Goal: Task Accomplishment & Management: Complete application form

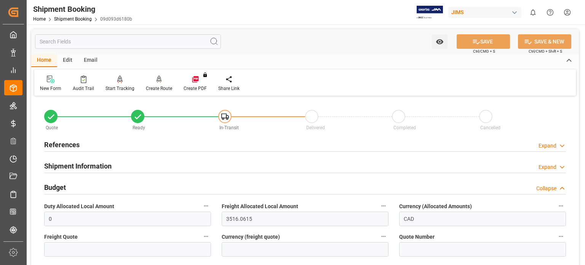
click at [64, 144] on h2 "References" at bounding box center [61, 144] width 35 height 10
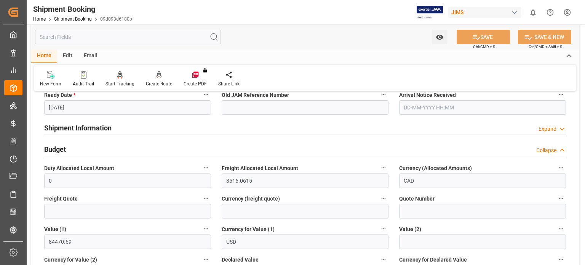
scroll to position [253, 0]
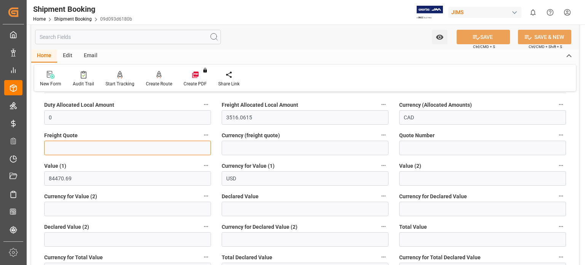
click at [64, 151] on input "text" at bounding box center [127, 147] width 167 height 14
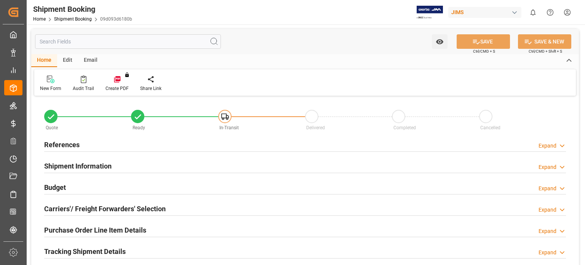
type input "0"
type input "3516.0615"
type input "84470.69"
click at [61, 187] on h2 "Budget" at bounding box center [55, 187] width 22 height 10
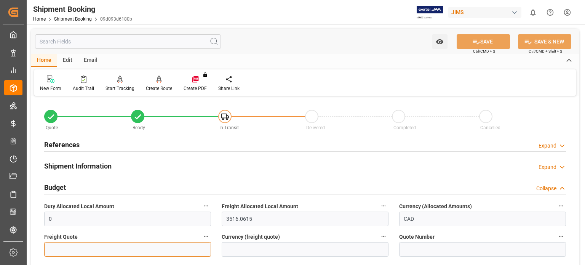
click at [94, 246] on input "text" at bounding box center [127, 249] width 167 height 14
type input "975"
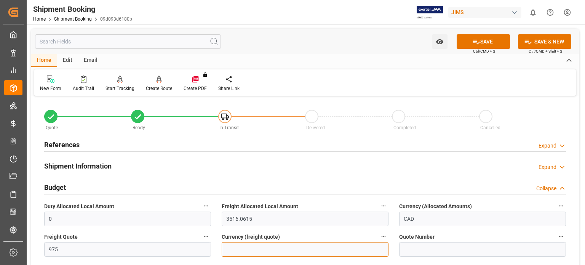
click at [255, 243] on input at bounding box center [305, 249] width 167 height 14
type input "CAD"
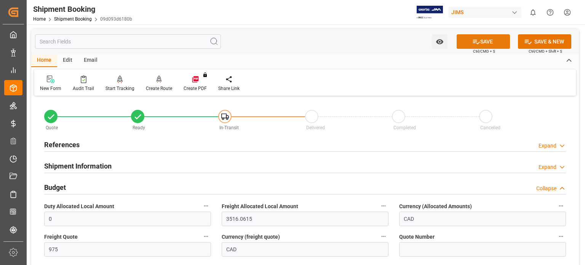
click at [475, 45] on icon at bounding box center [476, 42] width 8 height 8
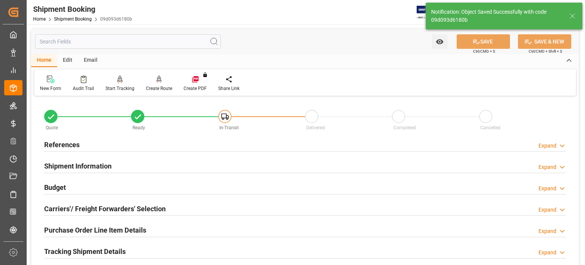
scroll to position [63, 0]
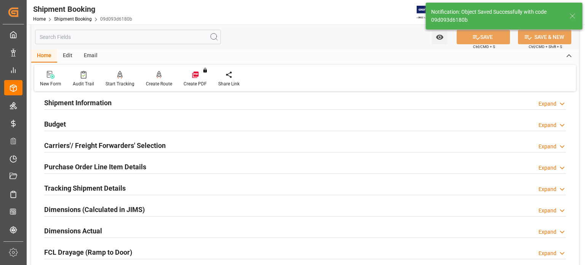
click at [58, 121] on h2 "Budget" at bounding box center [55, 124] width 22 height 10
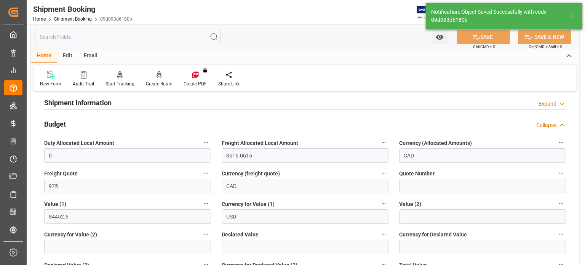
click at [58, 121] on h2 "Budget" at bounding box center [55, 124] width 22 height 10
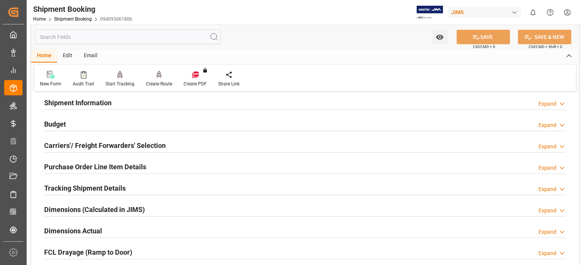
click at [62, 144] on h2 "Carriers'/ Freight Forwarders' Selection" at bounding box center [104, 145] width 121 height 10
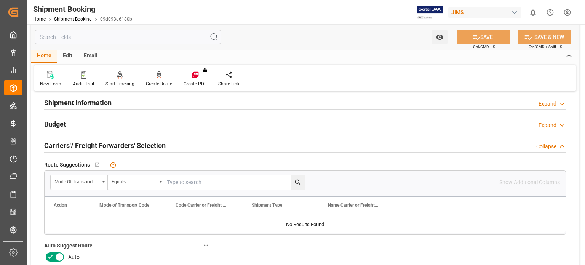
click at [49, 255] on icon at bounding box center [50, 256] width 9 height 9
click at [0, 0] on input "checkbox" at bounding box center [0, 0] width 0 height 0
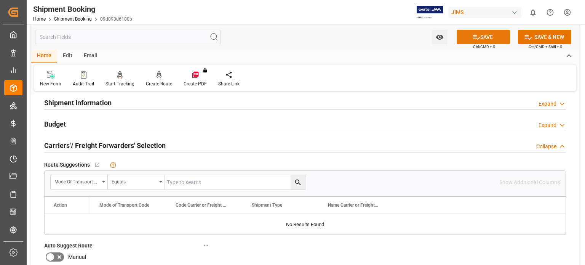
click at [487, 41] on button "SAVE" at bounding box center [482, 37] width 53 height 14
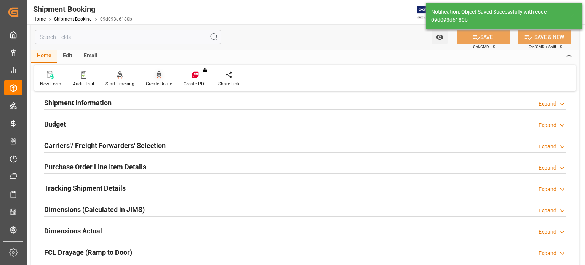
click at [158, 79] on div "Create Route" at bounding box center [159, 78] width 38 height 17
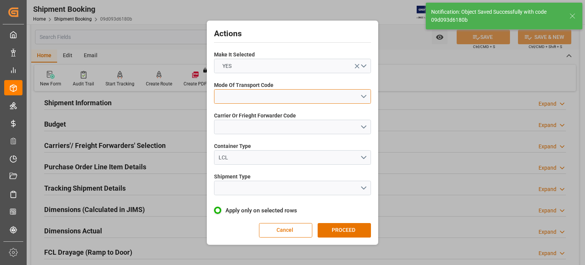
click at [258, 93] on button "open menu" at bounding box center [292, 96] width 157 height 14
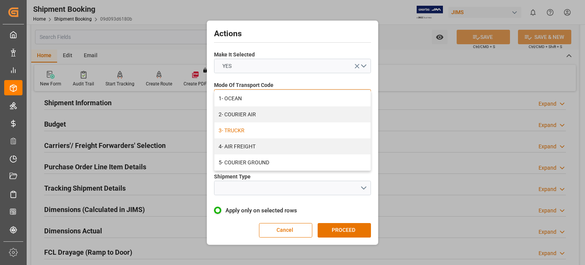
click at [253, 130] on div "3- TRUCKR" at bounding box center [292, 130] width 156 height 16
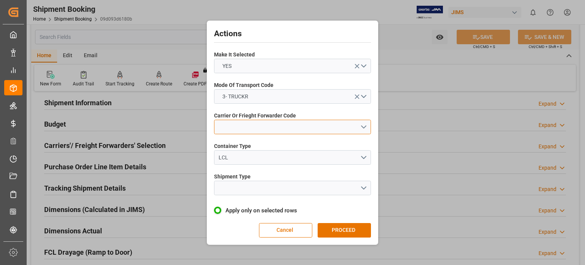
click at [247, 128] on button "open menu" at bounding box center [292, 127] width 157 height 14
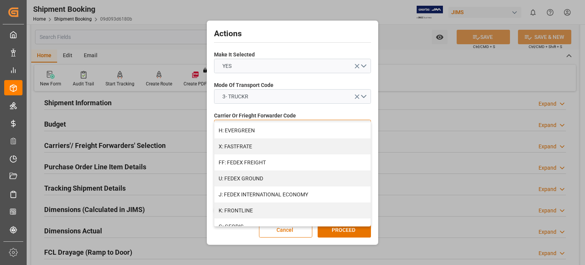
scroll to position [253, 0]
click at [260, 149] on div "K: FRONTLINE" at bounding box center [292, 147] width 156 height 16
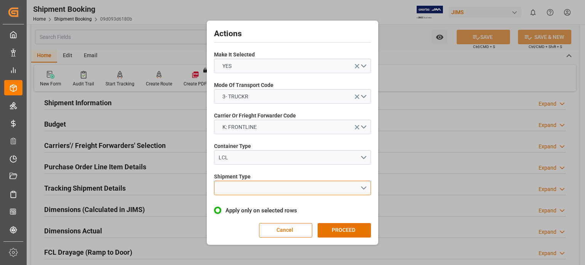
click at [255, 190] on button "open menu" at bounding box center [292, 187] width 157 height 14
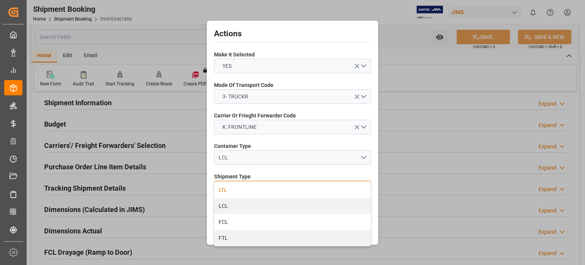
click at [253, 189] on div "LTL" at bounding box center [292, 190] width 156 height 16
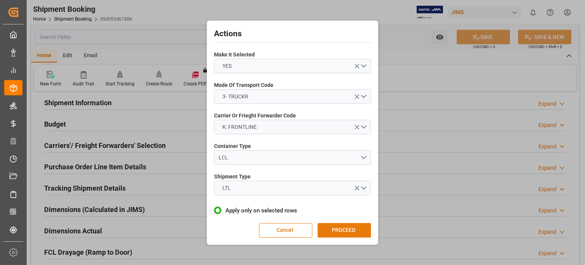
click at [329, 227] on button "PROCEED" at bounding box center [343, 230] width 53 height 14
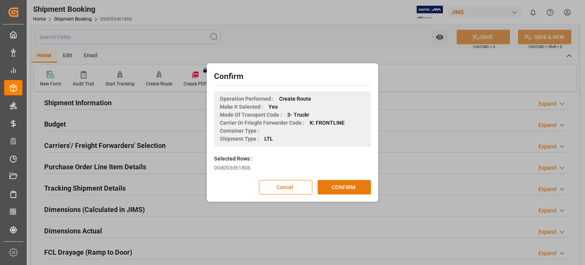
click at [340, 187] on button "CONFIRM" at bounding box center [343, 187] width 53 height 14
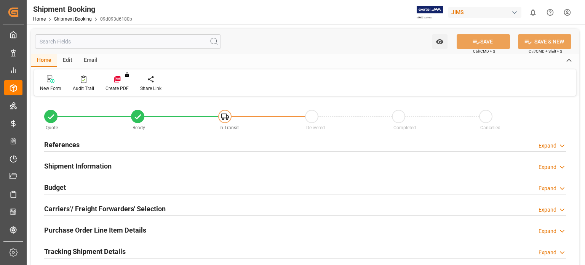
type input "1"
click at [92, 227] on h2 "Purchase Order Line Item Details" at bounding box center [95, 230] width 102 height 10
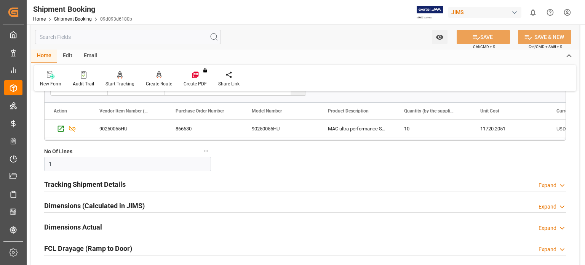
scroll to position [190, 0]
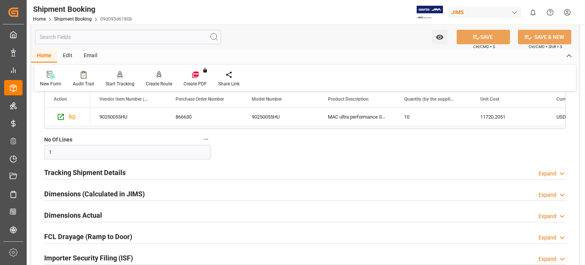
click at [67, 171] on h2 "Tracking Shipment Details" at bounding box center [84, 172] width 81 height 10
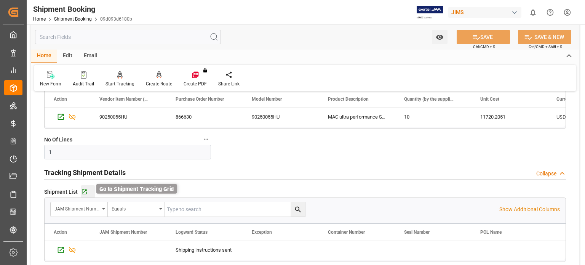
click at [82, 191] on icon "button" at bounding box center [84, 191] width 5 height 5
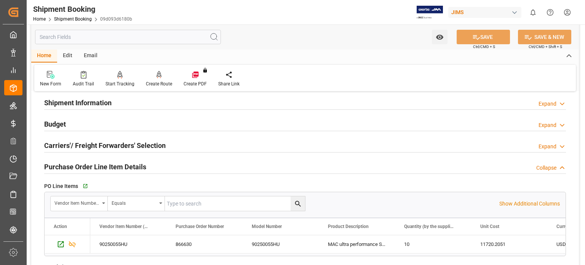
scroll to position [0, 0]
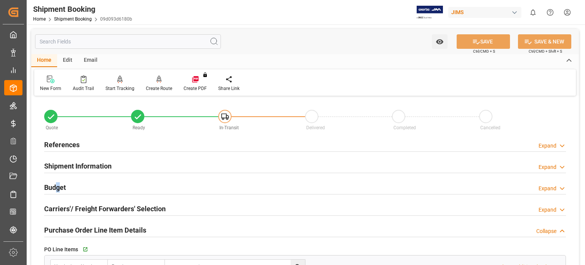
click at [58, 182] on h2 "Budget" at bounding box center [55, 187] width 22 height 10
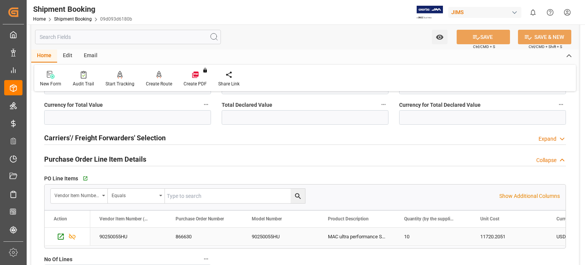
scroll to position [317, 0]
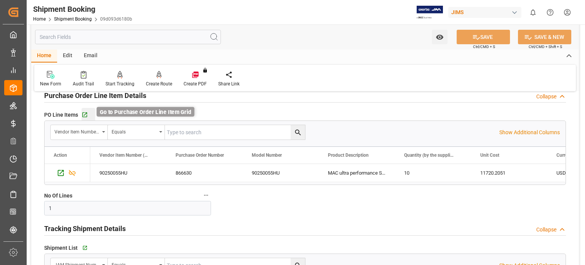
click at [86, 112] on icon "button" at bounding box center [84, 114] width 5 height 5
click at [85, 113] on icon "button" at bounding box center [84, 114] width 5 height 5
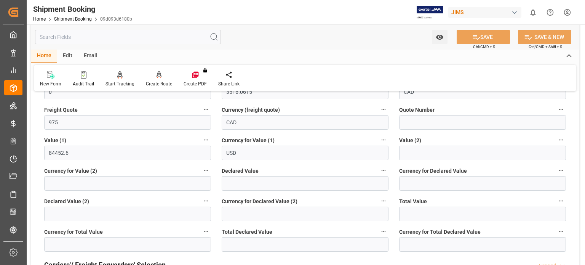
scroll to position [0, 0]
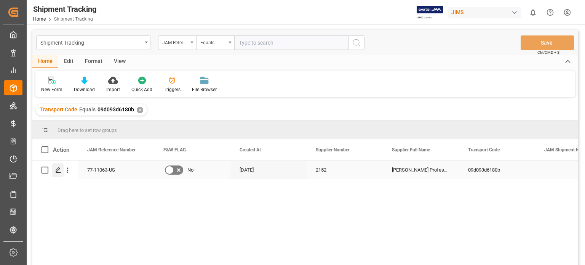
click at [61, 172] on icon "Press SPACE to select this row." at bounding box center [58, 170] width 6 height 6
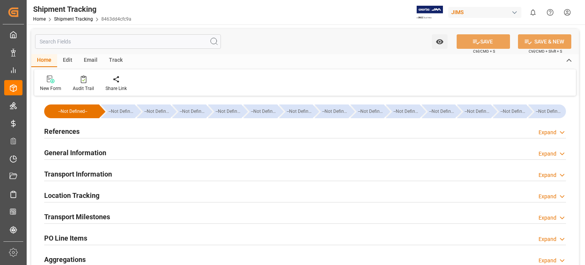
type input "12-09-2025"
click at [56, 134] on h2 "References" at bounding box center [61, 131] width 35 height 10
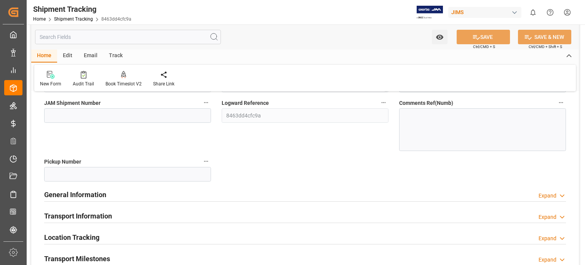
scroll to position [127, 0]
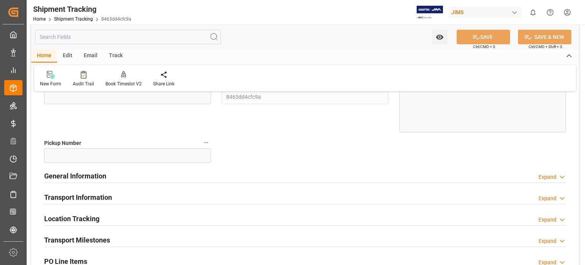
click at [72, 172] on h2 "General Information" at bounding box center [75, 176] width 62 height 10
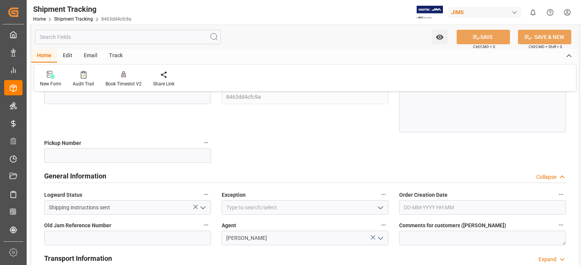
click at [382, 207] on icon "open menu" at bounding box center [380, 207] width 9 height 9
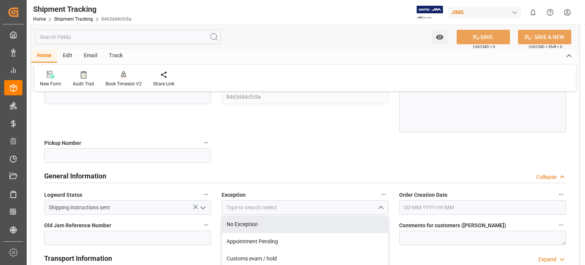
click at [358, 222] on div "No Exception" at bounding box center [305, 223] width 166 height 17
type input "No Exception"
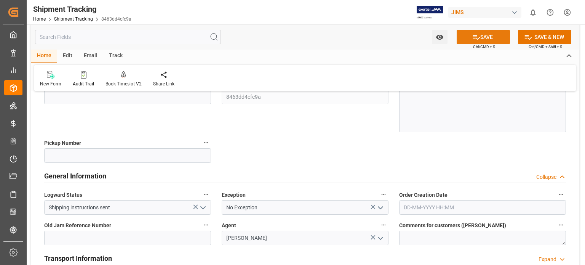
click at [492, 34] on button "SAVE" at bounding box center [482, 37] width 53 height 14
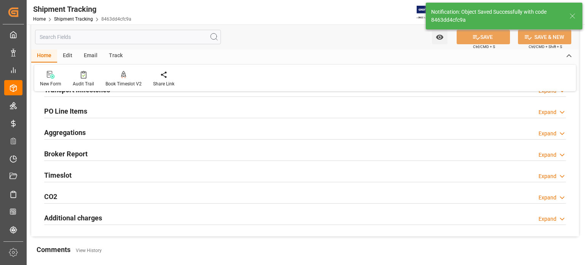
scroll to position [0, 0]
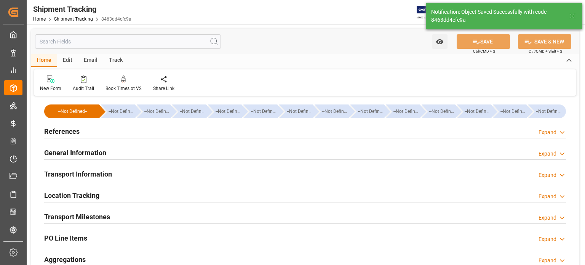
click at [81, 175] on h2 "Transport Information" at bounding box center [78, 174] width 68 height 10
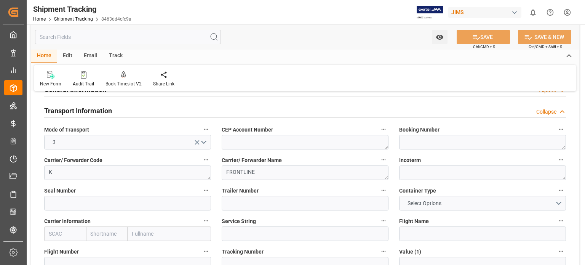
scroll to position [126, 0]
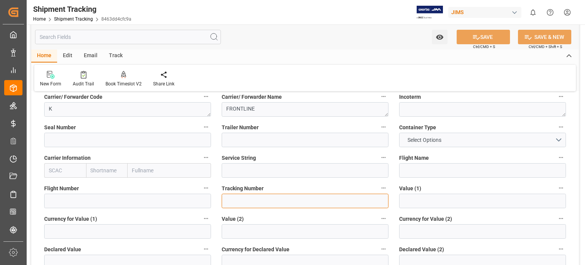
click at [236, 203] on input at bounding box center [305, 200] width 167 height 14
click at [227, 199] on input at bounding box center [305, 200] width 167 height 14
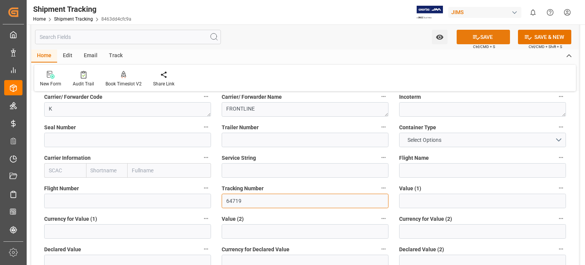
type input "64719"
click at [475, 38] on icon at bounding box center [476, 37] width 7 height 5
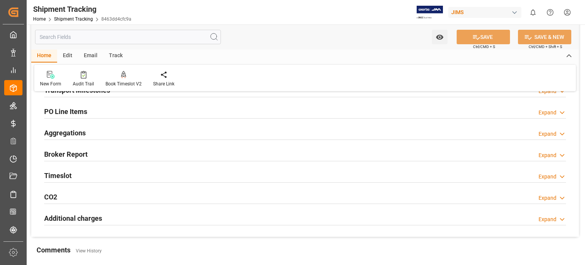
click at [114, 108] on div "PO Line Items Expand" at bounding box center [304, 111] width 521 height 14
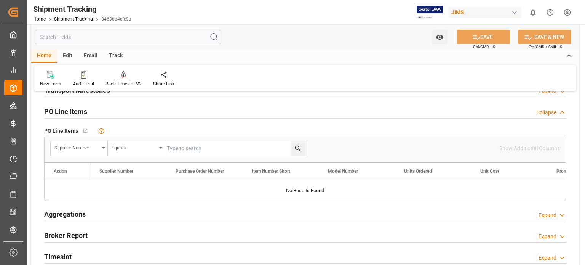
click at [114, 108] on div "PO Line Items Collapse" at bounding box center [304, 111] width 521 height 14
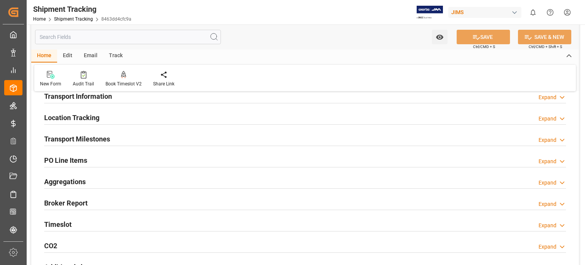
scroll to position [63, 0]
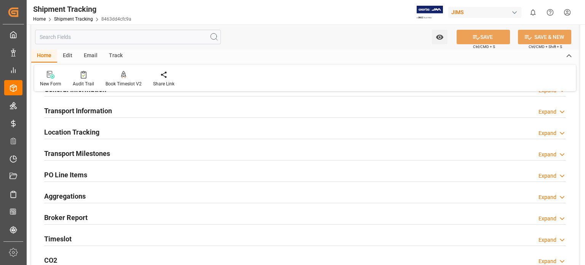
click at [97, 153] on h2 "Transport Milestones" at bounding box center [77, 153] width 66 height 10
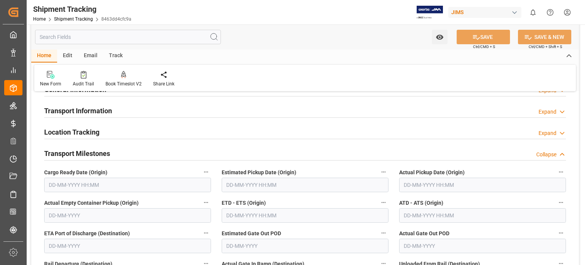
click at [93, 109] on h2 "Transport Information" at bounding box center [78, 110] width 68 height 10
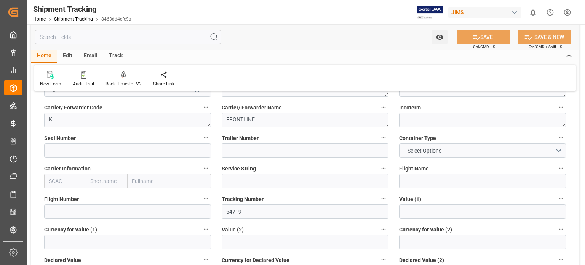
scroll to position [126, 0]
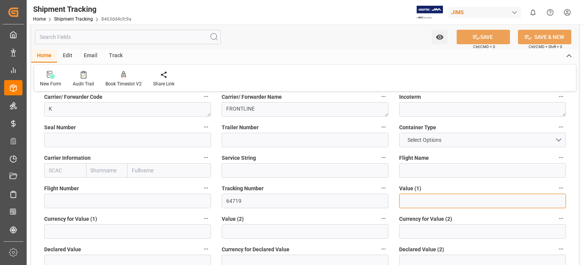
click at [413, 200] on input "text" at bounding box center [482, 200] width 167 height 14
click at [417, 202] on input "text" at bounding box center [482, 200] width 167 height 14
paste input "text"
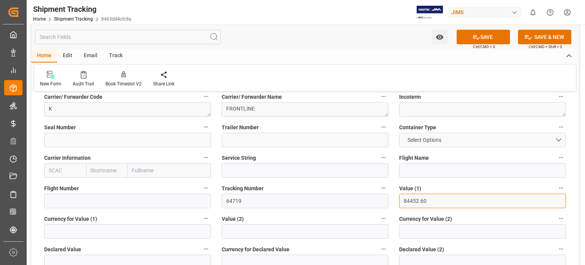
type input "84452.60"
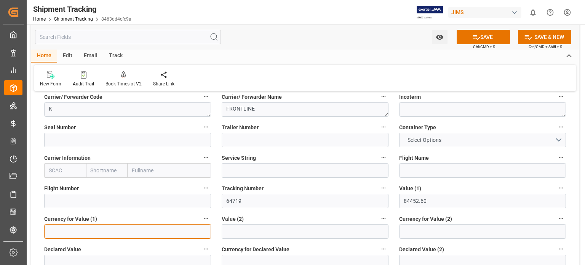
click at [113, 233] on input at bounding box center [127, 231] width 167 height 14
type input "USD"
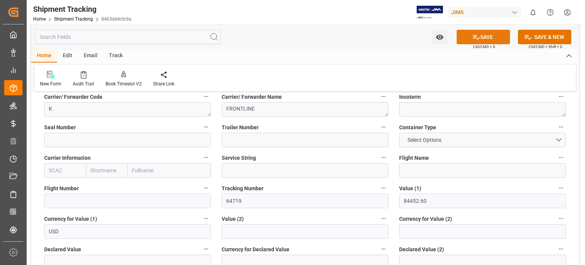
click at [470, 37] on button "SAVE" at bounding box center [482, 37] width 53 height 14
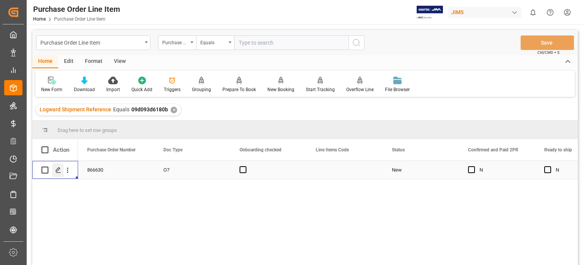
click at [57, 167] on icon "Press SPACE to select this row." at bounding box center [58, 170] width 6 height 6
click at [368, 150] on span at bounding box center [370, 149] width 7 height 7
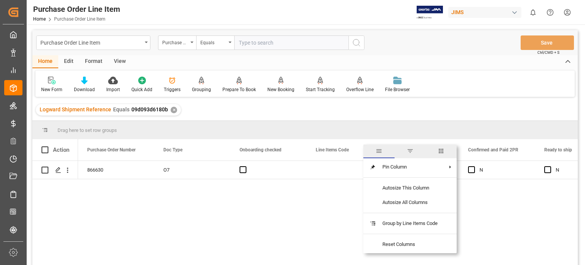
click at [447, 147] on span "columns" at bounding box center [440, 151] width 31 height 14
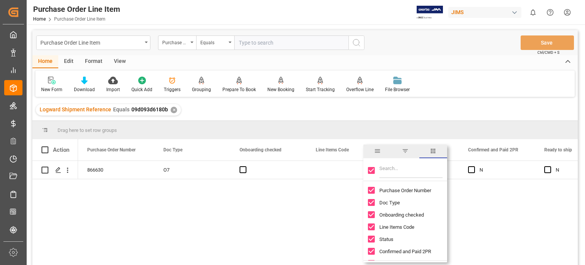
click at [370, 172] on input "Toggle Select All Columns" at bounding box center [371, 170] width 7 height 7
checkbox input "false"
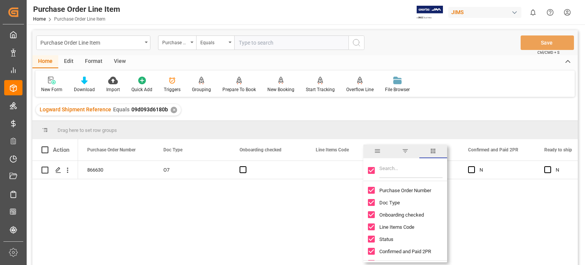
checkbox input "false"
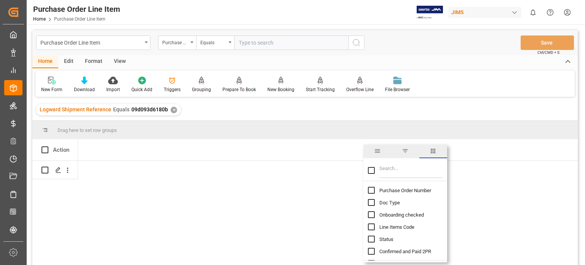
click at [389, 173] on input "Filter Columns Input" at bounding box center [410, 170] width 63 height 15
type input "incoterm"
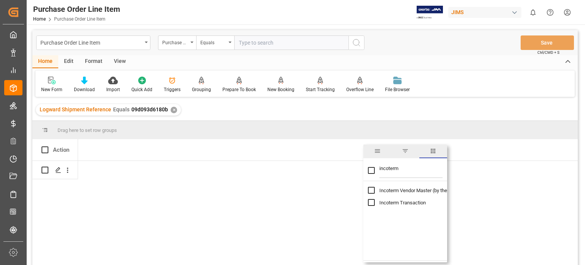
click at [371, 169] on input "Toggle Select All Columns" at bounding box center [371, 170] width 7 height 7
checkbox input "true"
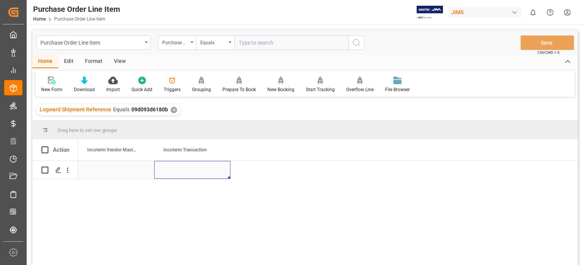
click at [179, 166] on div "Press SPACE to select this row." at bounding box center [192, 170] width 76 height 18
click at [180, 172] on div "Press SPACE to select this row." at bounding box center [192, 170] width 76 height 18
click at [184, 171] on div "Press SPACE to select this row." at bounding box center [192, 170] width 76 height 18
click at [193, 172] on input "Press SPACE to select this row." at bounding box center [192, 174] width 64 height 14
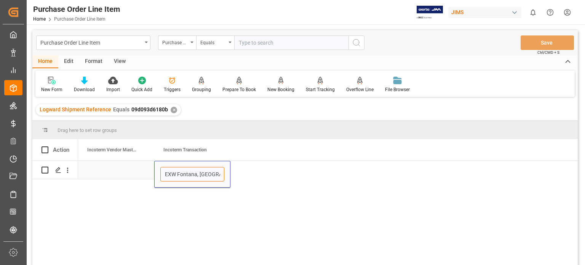
type input "EXW [GEOGRAPHIC_DATA], [GEOGRAPHIC_DATA] [GEOGRAPHIC_DATA]"
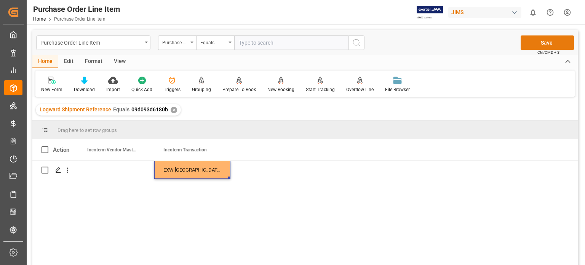
click at [547, 41] on button "Save" at bounding box center [546, 42] width 53 height 14
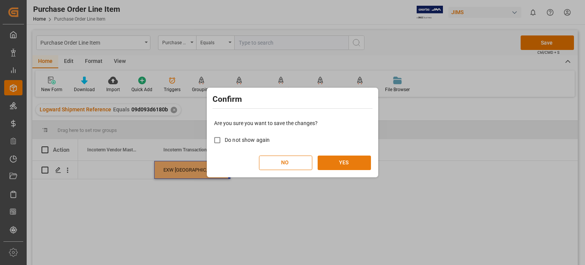
click at [352, 166] on button "YES" at bounding box center [343, 162] width 53 height 14
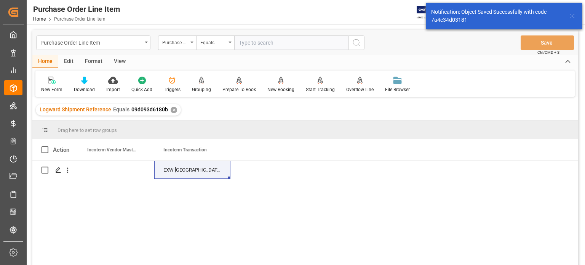
click at [573, 15] on icon at bounding box center [572, 15] width 9 height 9
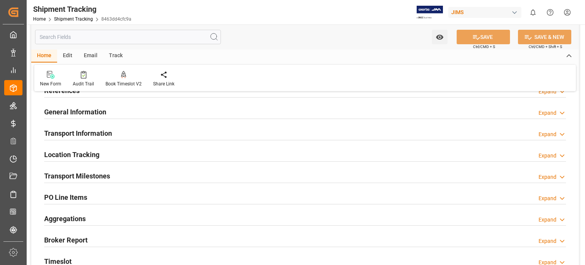
scroll to position [63, 0]
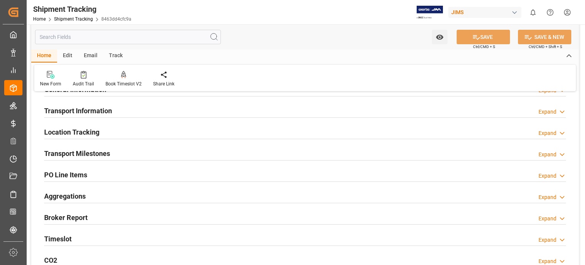
click at [73, 114] on h2 "Transport Information" at bounding box center [78, 110] width 68 height 10
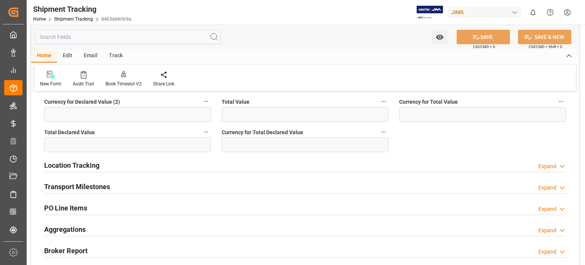
scroll to position [317, 0]
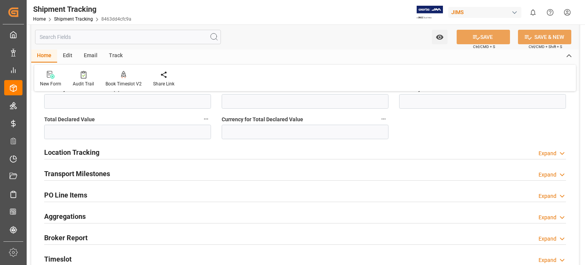
click at [78, 172] on h2 "Transport Milestones" at bounding box center [77, 173] width 66 height 10
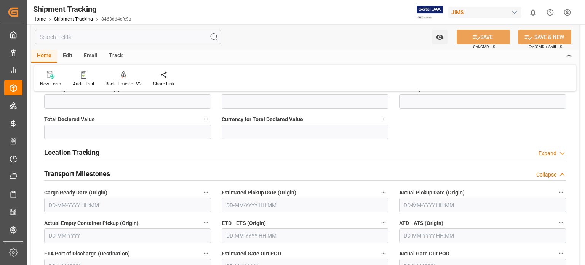
click at [79, 203] on input "text" at bounding box center [127, 205] width 167 height 14
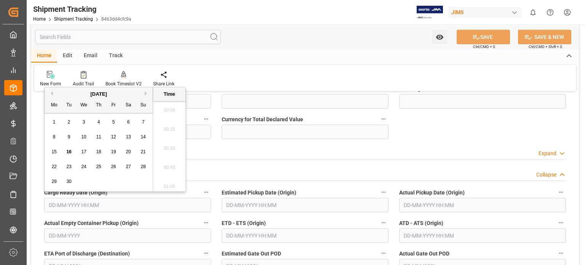
scroll to position [1125, 0]
click at [69, 152] on span "16" at bounding box center [68, 151] width 5 height 5
type input "[DATE] 00:00"
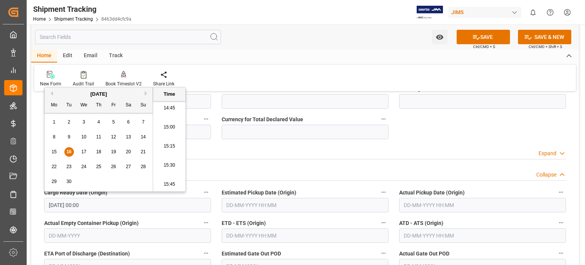
click at [249, 204] on input "text" at bounding box center [305, 205] width 167 height 14
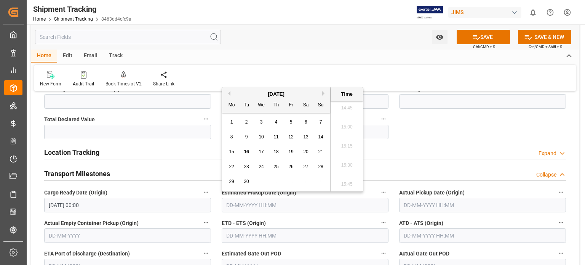
click at [245, 152] on span "16" at bounding box center [246, 151] width 5 height 5
type input "[DATE] 00:00"
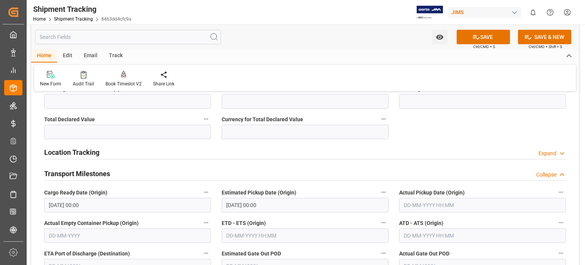
click at [430, 139] on div "--Not Defined-- --Not Defined-- --Not Defined-- --Not Defined-- --Not Defined--…" at bounding box center [304, 142] width 547 height 722
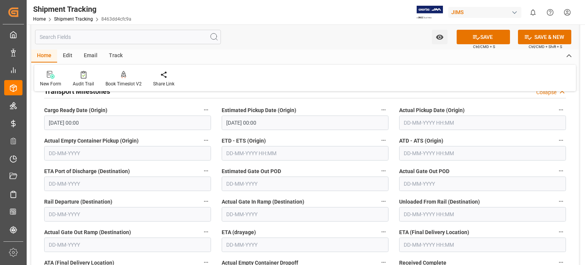
scroll to position [444, 0]
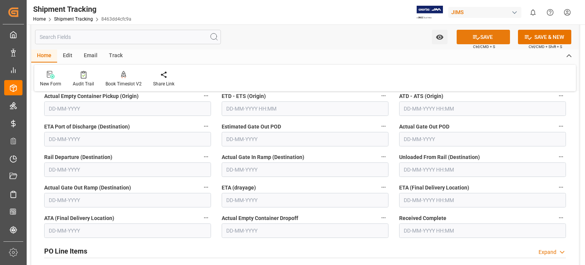
click at [493, 37] on button "SAVE" at bounding box center [482, 37] width 53 height 14
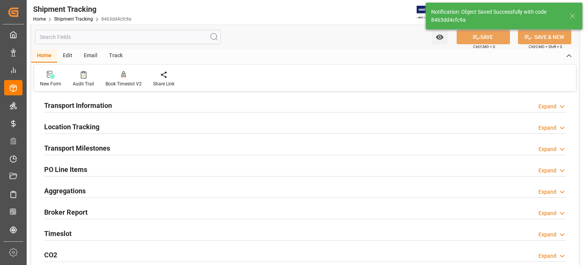
scroll to position [0, 0]
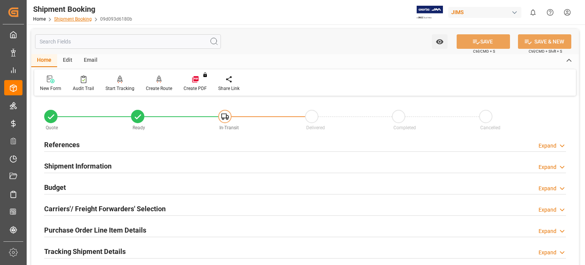
click at [79, 21] on link "Shipment Booking" at bounding box center [73, 18] width 38 height 5
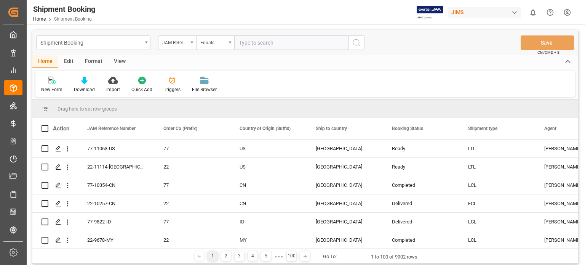
click at [259, 44] on input "text" at bounding box center [291, 42] width 114 height 14
type input "77-10894-[GEOGRAPHIC_DATA]"
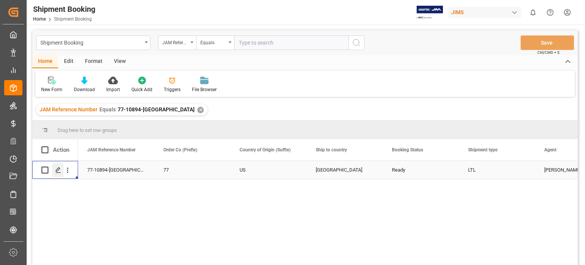
click at [58, 172] on icon "Press SPACE to select this row." at bounding box center [58, 170] width 6 height 6
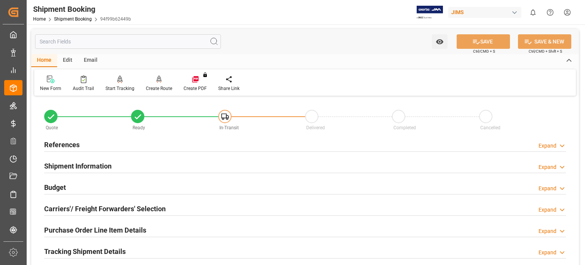
click at [59, 144] on h2 "References" at bounding box center [61, 144] width 35 height 10
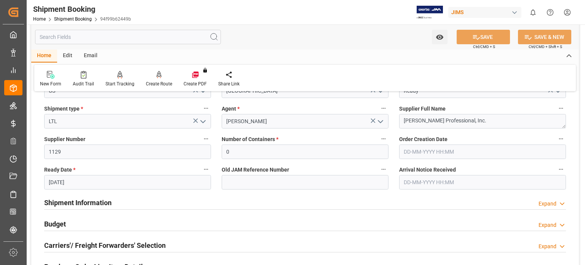
scroll to position [127, 0]
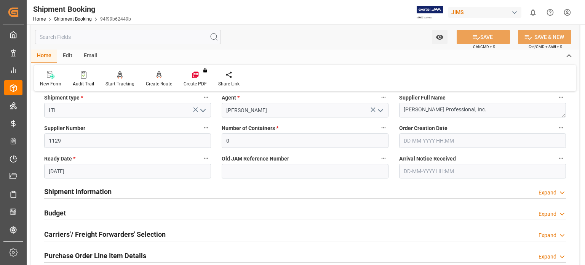
click at [61, 212] on h2 "Budget" at bounding box center [55, 212] width 22 height 10
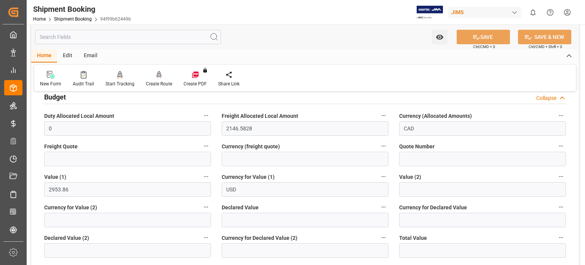
scroll to position [253, 0]
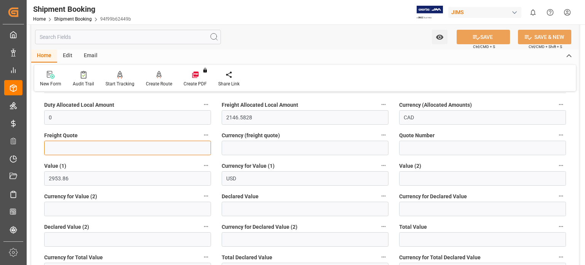
click at [55, 147] on input "text" at bounding box center [127, 147] width 167 height 14
click at [58, 145] on input "text" at bounding box center [127, 147] width 167 height 14
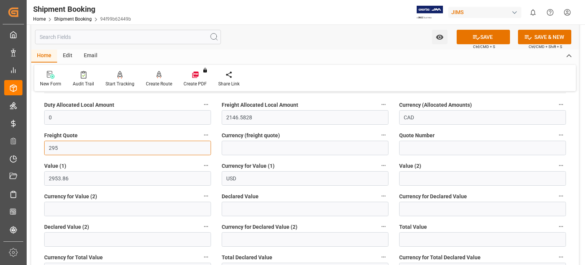
type input "295"
click at [244, 148] on input at bounding box center [305, 147] width 167 height 14
type input "CAD"
click at [480, 37] on button "SAVE" at bounding box center [482, 37] width 53 height 14
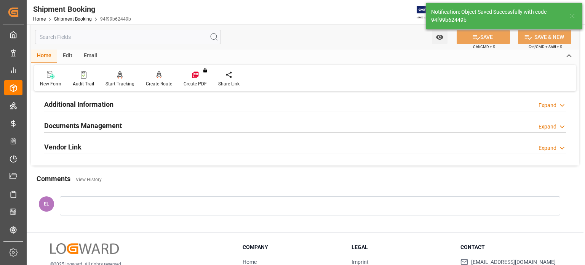
scroll to position [101, 0]
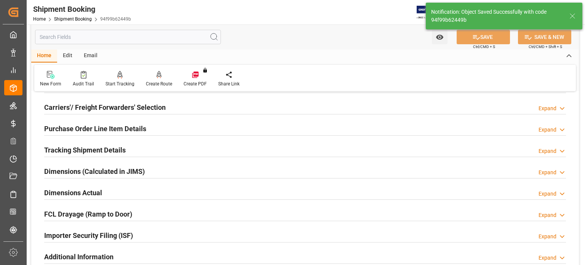
click at [69, 129] on h2 "Purchase Order Line Item Details" at bounding box center [95, 128] width 102 height 10
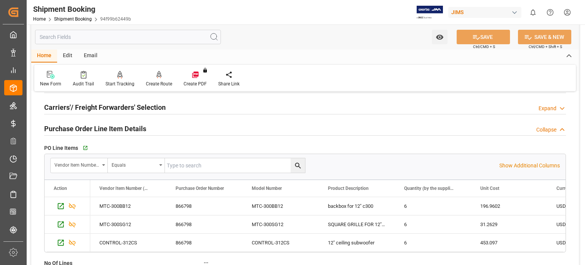
click at [52, 128] on h2 "Purchase Order Line Item Details" at bounding box center [95, 128] width 102 height 10
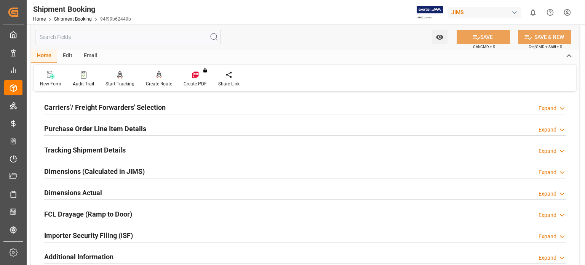
click at [63, 107] on h2 "Carriers'/ Freight Forwarders' Selection" at bounding box center [104, 107] width 121 height 10
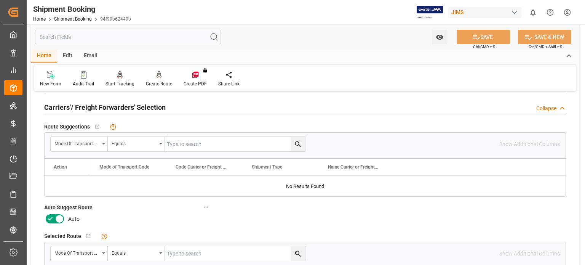
click at [53, 218] on icon at bounding box center [50, 218] width 9 height 9
click at [0, 0] on input "checkbox" at bounding box center [0, 0] width 0 height 0
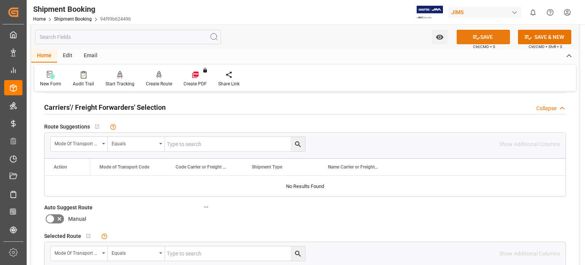
click at [474, 37] on icon at bounding box center [476, 37] width 8 height 8
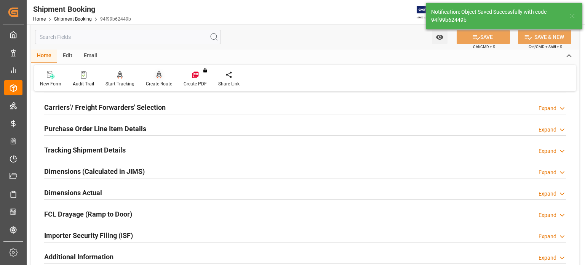
click at [161, 79] on div "Create Route" at bounding box center [159, 78] width 38 height 17
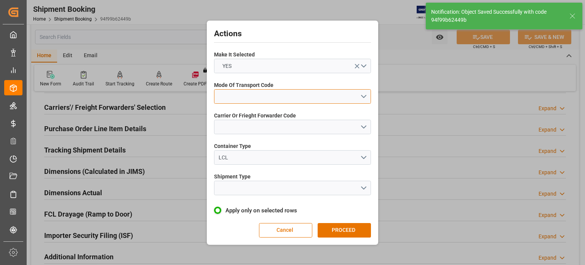
click at [234, 97] on button "open menu" at bounding box center [292, 96] width 157 height 14
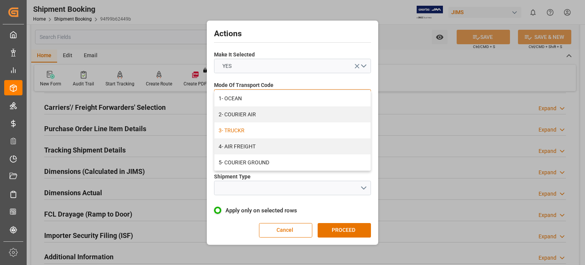
click at [243, 131] on div "3- TRUCKR" at bounding box center [292, 130] width 156 height 16
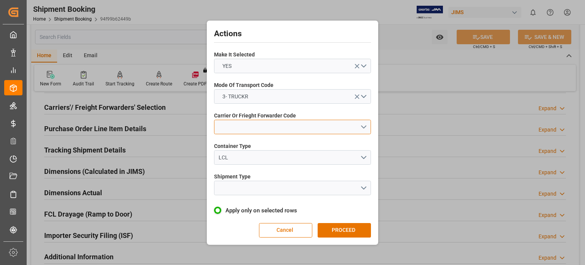
click at [236, 129] on button "open menu" at bounding box center [292, 127] width 157 height 14
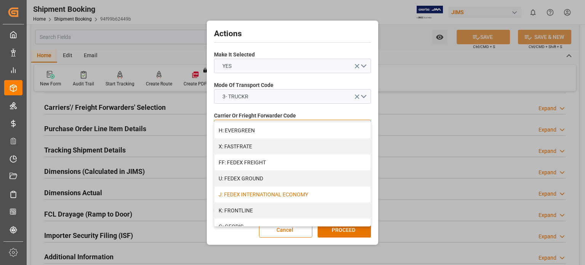
scroll to position [253, 0]
click at [241, 147] on div "K: FRONTLINE" at bounding box center [292, 147] width 156 height 16
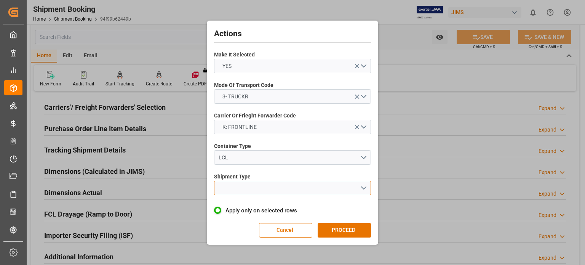
click at [247, 190] on button "open menu" at bounding box center [292, 187] width 157 height 14
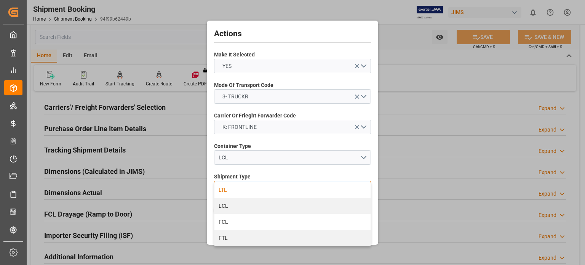
click at [230, 188] on div "LTL" at bounding box center [292, 190] width 156 height 16
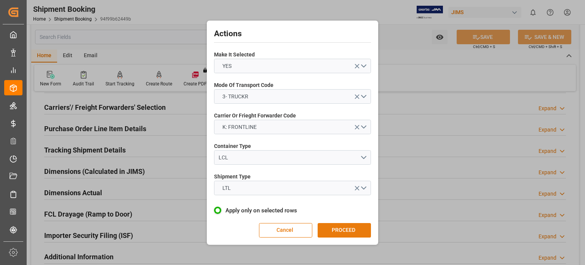
click at [340, 230] on button "PROCEED" at bounding box center [343, 230] width 53 height 14
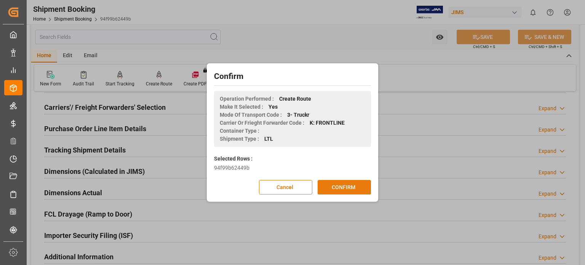
click at [341, 188] on button "CONFIRM" at bounding box center [343, 187] width 53 height 14
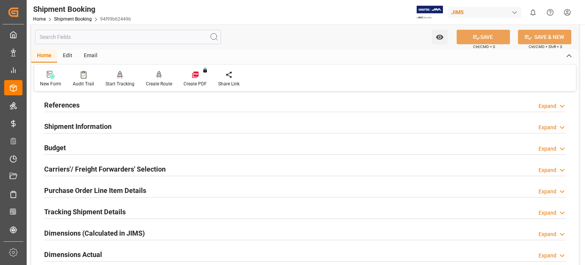
scroll to position [63, 0]
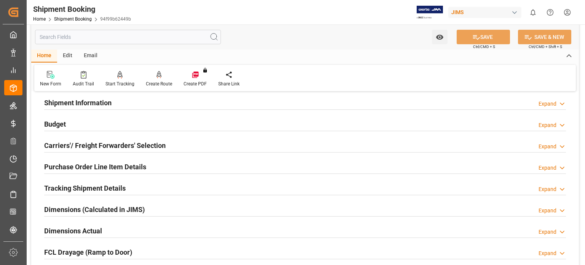
click at [80, 166] on h2 "Purchase Order Line Item Details" at bounding box center [95, 166] width 102 height 10
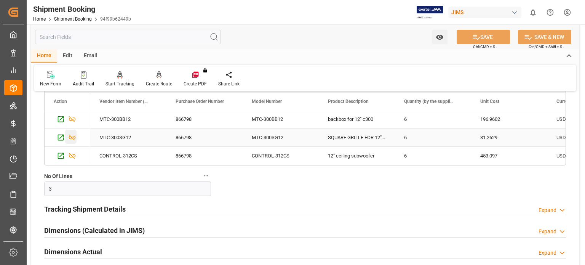
scroll to position [190, 0]
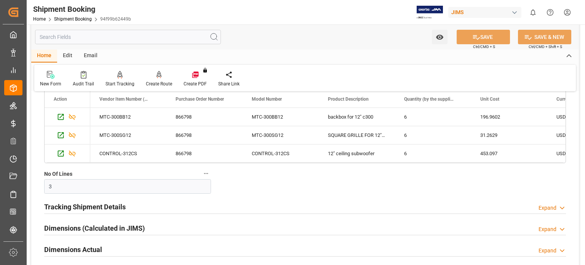
click at [76, 206] on h2 "Tracking Shipment Details" at bounding box center [84, 206] width 81 height 10
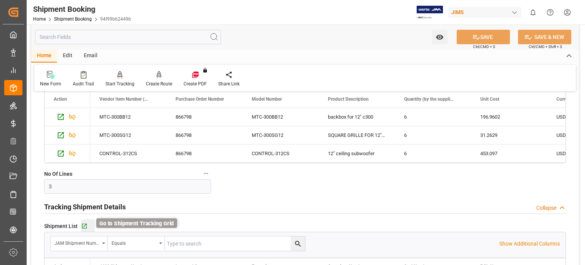
click at [86, 228] on icon "button" at bounding box center [84, 226] width 6 height 6
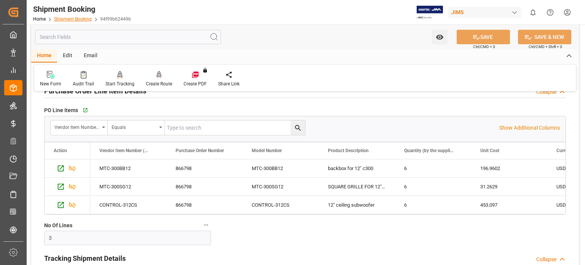
scroll to position [127, 0]
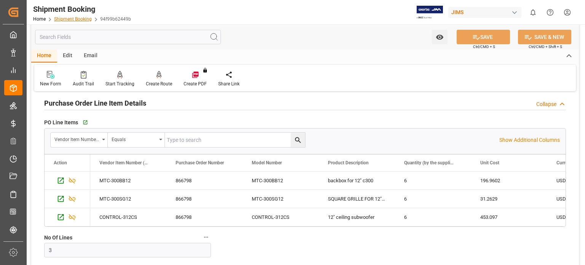
click at [70, 22] on link "Shipment Booking" at bounding box center [73, 18] width 38 height 5
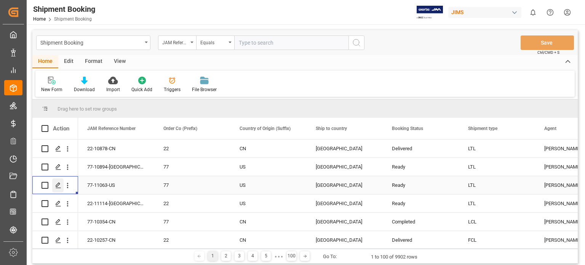
click at [59, 185] on icon "Press SPACE to select this row." at bounding box center [58, 185] width 6 height 6
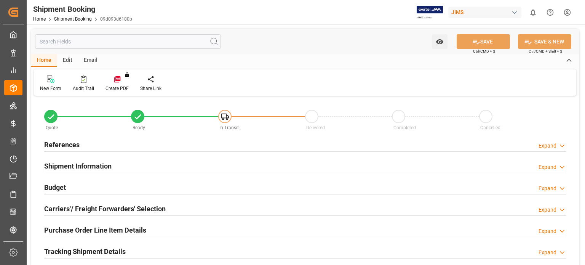
type input "1"
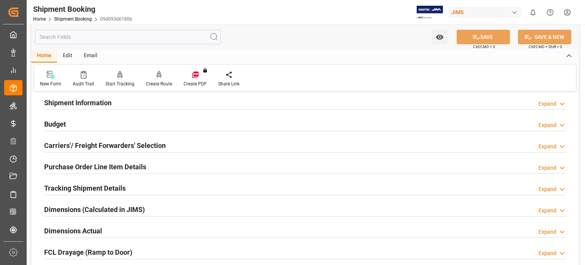
click at [70, 167] on h2 "Purchase Order Line Item Details" at bounding box center [95, 166] width 102 height 10
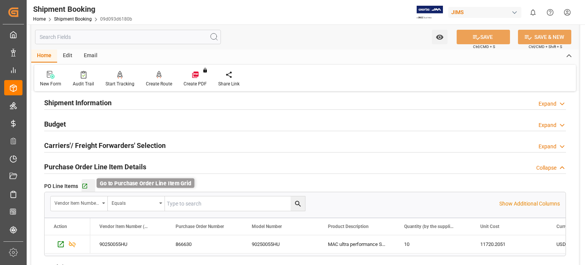
click at [84, 185] on icon "button" at bounding box center [84, 186] width 6 height 6
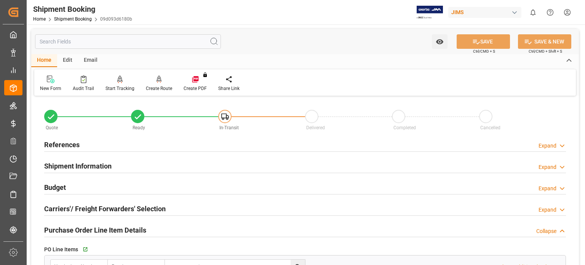
click at [65, 145] on h2 "References" at bounding box center [61, 144] width 35 height 10
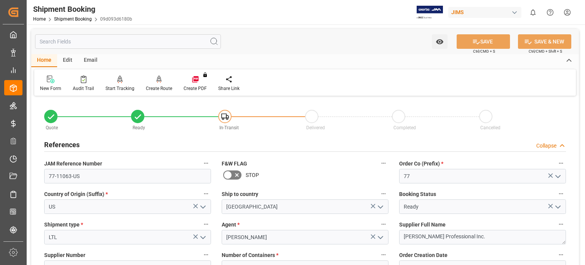
click at [65, 144] on h2 "References" at bounding box center [61, 144] width 35 height 10
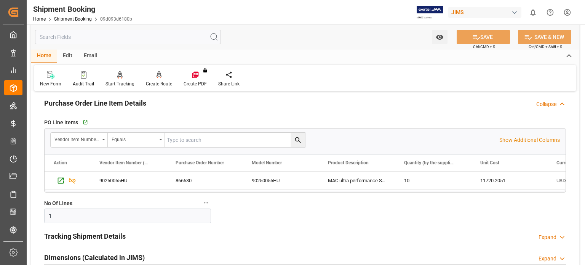
scroll to position [190, 0]
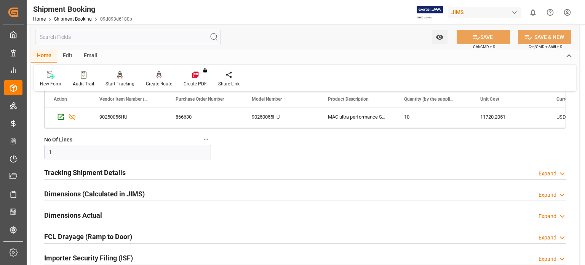
click at [99, 172] on h2 "Tracking Shipment Details" at bounding box center [84, 172] width 81 height 10
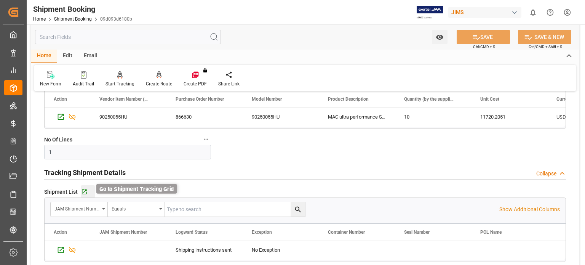
click at [84, 190] on icon "button" at bounding box center [84, 191] width 6 height 6
click at [74, 18] on link "Shipment Booking" at bounding box center [73, 18] width 38 height 5
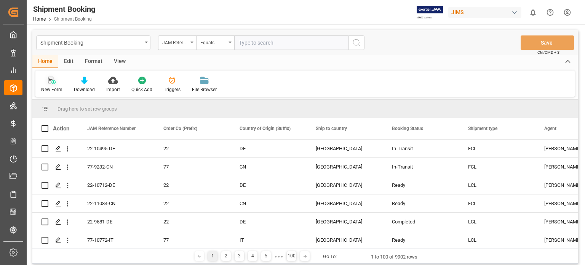
click at [55, 83] on icon at bounding box center [52, 81] width 8 height 8
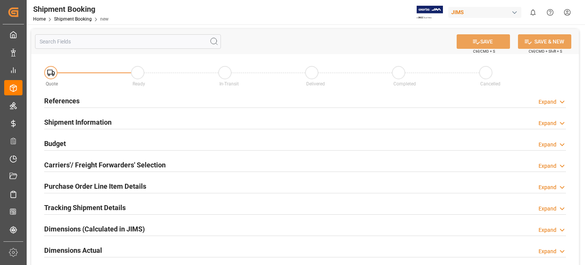
click at [81, 101] on div "References Expand" at bounding box center [304, 100] width 521 height 14
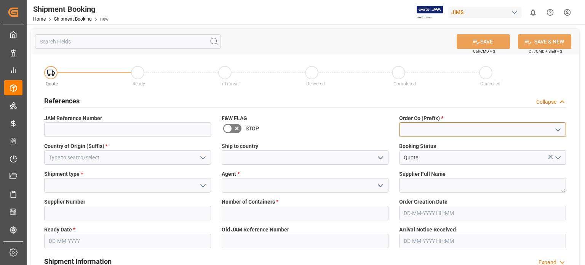
click at [418, 134] on input at bounding box center [482, 129] width 167 height 14
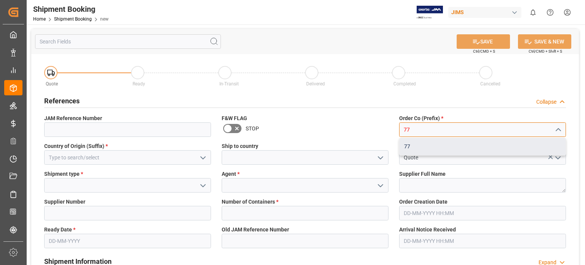
click at [413, 151] on div "77" at bounding box center [482, 146] width 166 height 17
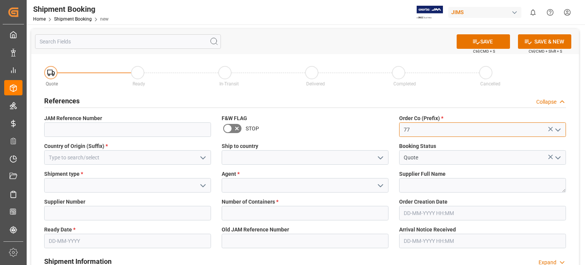
type input "77"
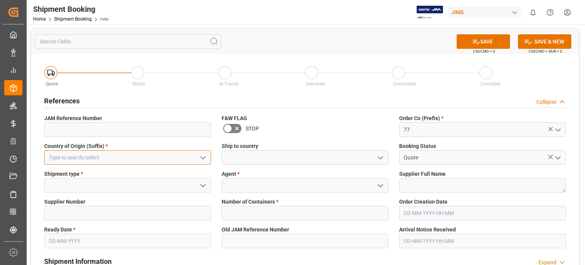
click at [75, 156] on input at bounding box center [127, 157] width 167 height 14
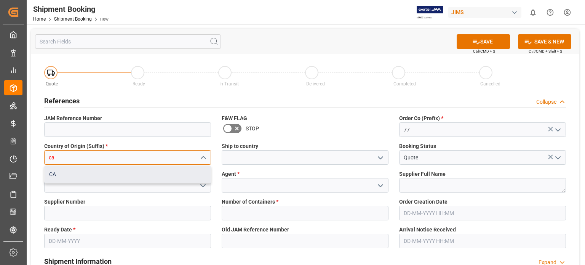
click at [61, 173] on div "CA" at bounding box center [128, 174] width 166 height 17
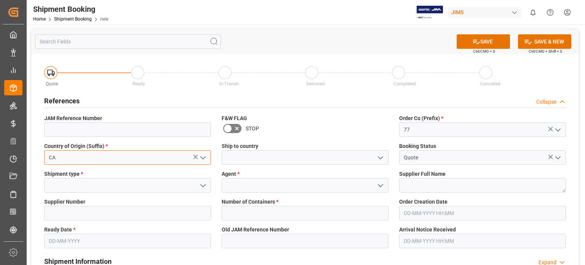
type input "CA"
click at [311, 166] on div "Ship to country" at bounding box center [304, 153] width 177 height 28
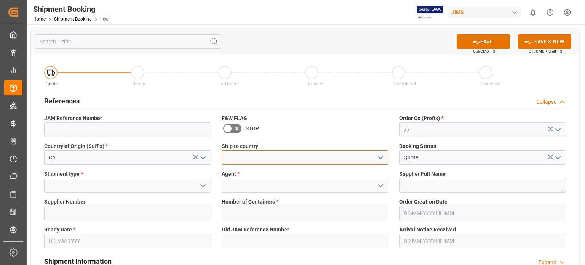
click at [322, 160] on input at bounding box center [305, 157] width 167 height 14
click at [381, 159] on icon "open menu" at bounding box center [380, 157] width 9 height 9
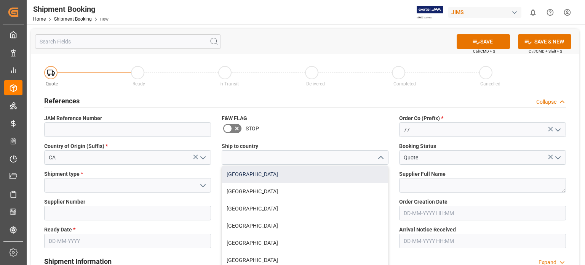
click at [255, 177] on div "Canada" at bounding box center [305, 174] width 166 height 17
type input "Canada"
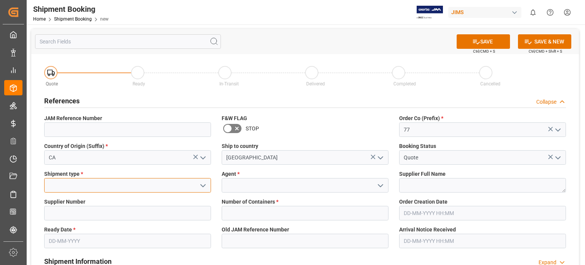
click at [94, 184] on input at bounding box center [127, 185] width 167 height 14
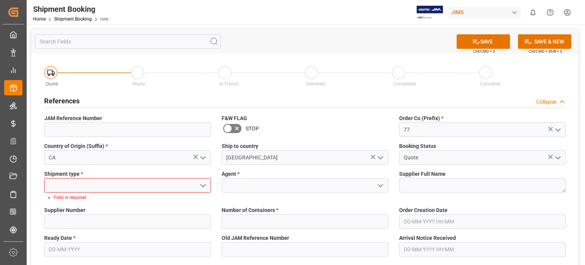
click at [200, 184] on icon "open menu" at bounding box center [202, 185] width 9 height 9
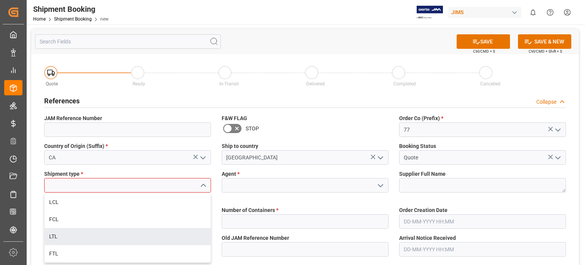
click at [151, 233] on div "LTL" at bounding box center [128, 236] width 166 height 17
type input "LTL"
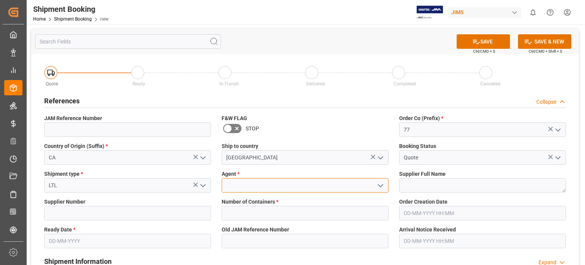
click at [279, 181] on input at bounding box center [305, 185] width 167 height 14
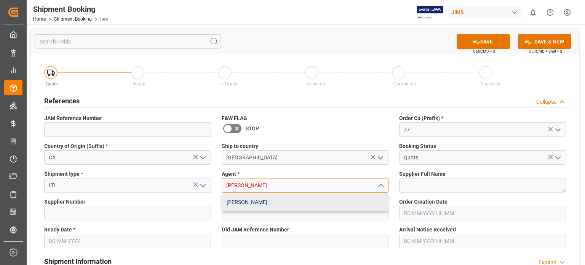
click at [255, 200] on div "[PERSON_NAME]" at bounding box center [305, 201] width 166 height 17
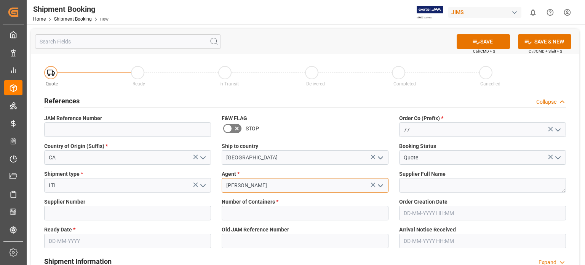
type input "[PERSON_NAME]"
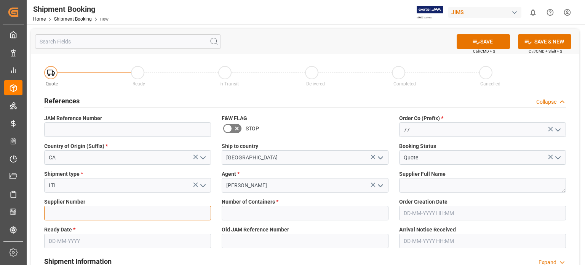
click at [88, 216] on input at bounding box center [127, 213] width 167 height 14
click at [94, 214] on input at bounding box center [127, 213] width 167 height 14
paste input "167551"
type input "167551"
click at [83, 238] on input "text" at bounding box center [127, 240] width 167 height 14
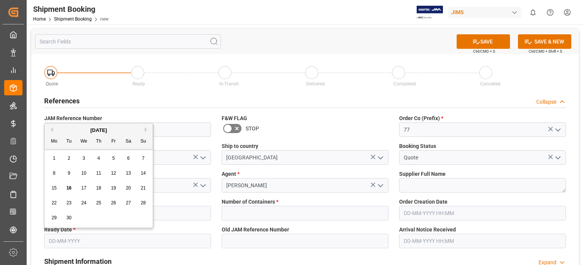
click at [70, 202] on span "23" at bounding box center [68, 202] width 5 height 5
click at [59, 239] on input "23-09-2025" at bounding box center [127, 240] width 167 height 14
click at [97, 188] on span "18" at bounding box center [98, 187] width 5 height 5
type input "18-09-2025"
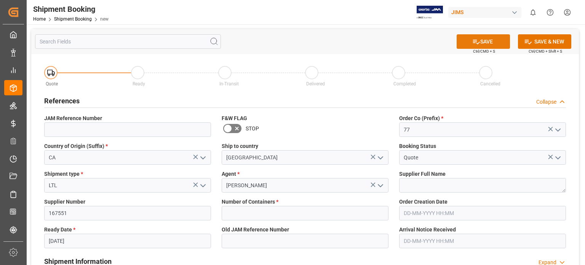
click at [489, 41] on button "SAVE" at bounding box center [482, 41] width 53 height 14
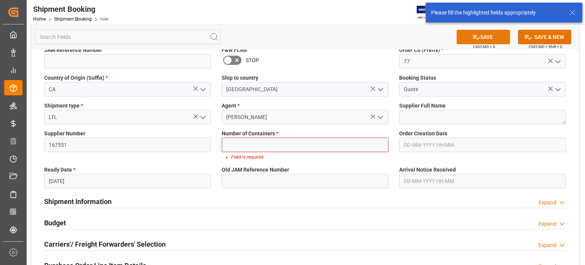
scroll to position [69, 0]
click at [251, 143] on input "text" at bounding box center [305, 144] width 167 height 14
click at [257, 163] on div "Old JAM Reference Number" at bounding box center [304, 177] width 177 height 28
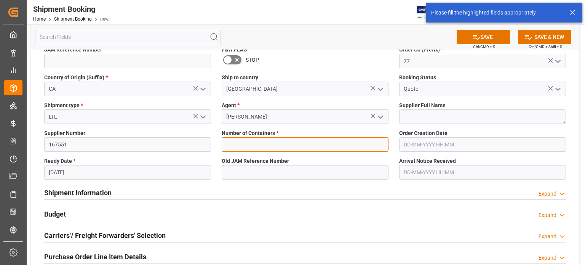
click at [265, 143] on input "text" at bounding box center [305, 144] width 167 height 14
type input "0"
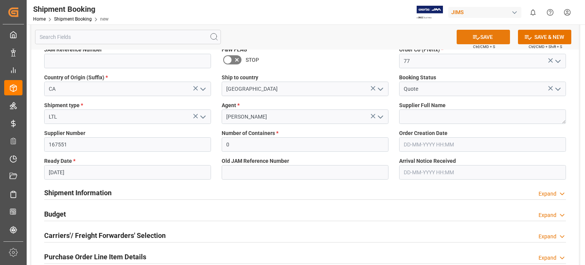
click at [480, 30] on button "SAVE" at bounding box center [482, 37] width 53 height 14
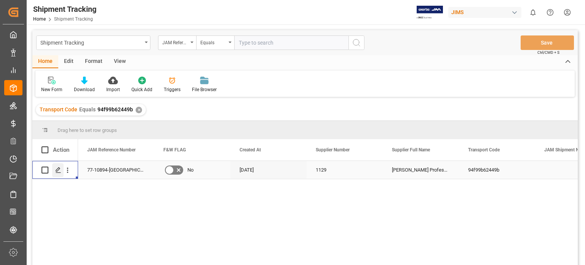
click at [59, 172] on line "Press SPACE to select this row." at bounding box center [58, 172] width 5 height 0
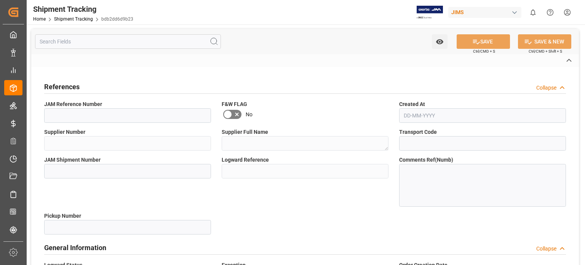
type input "Shipping instructions sent"
type input "[PERSON_NAME]"
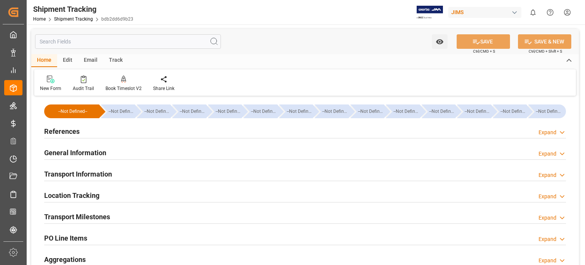
click at [60, 150] on h2 "General Information" at bounding box center [75, 152] width 62 height 10
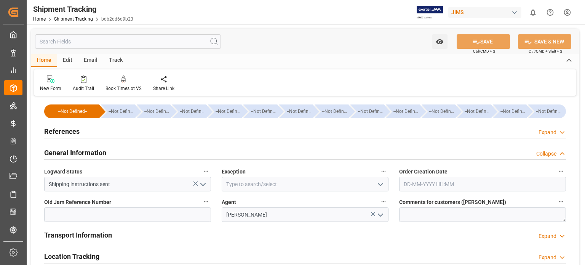
click at [380, 185] on polyline "open menu" at bounding box center [380, 184] width 5 height 2
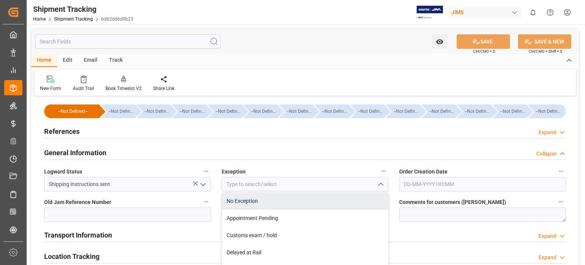
click at [361, 198] on div "No Exception" at bounding box center [305, 200] width 166 height 17
type input "No Exception"
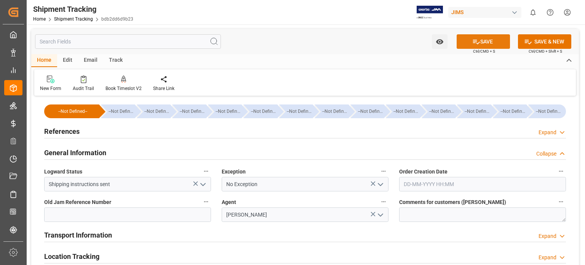
click at [473, 42] on icon at bounding box center [476, 42] width 8 height 8
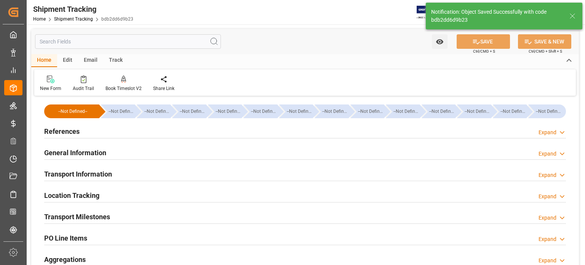
click at [95, 173] on h2 "Transport Information" at bounding box center [78, 174] width 68 height 10
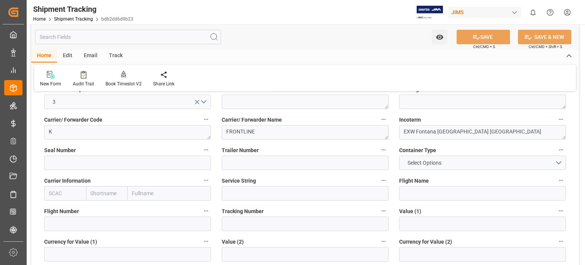
scroll to position [127, 0]
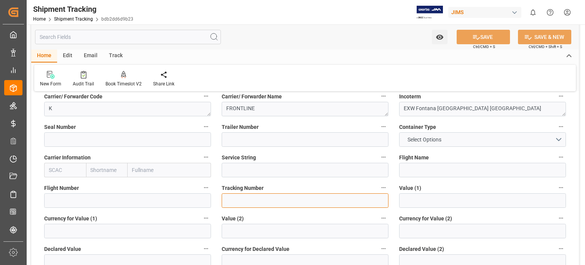
click at [249, 204] on input at bounding box center [305, 200] width 167 height 14
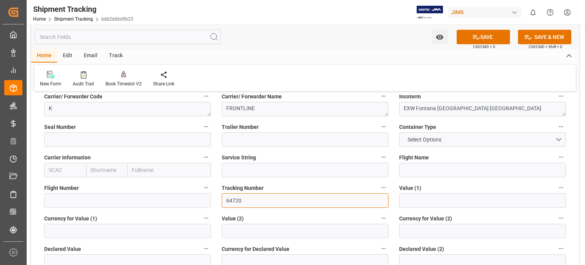
type input "64720"
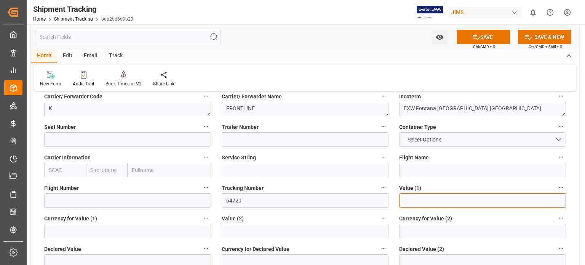
click at [414, 199] on input "text" at bounding box center [482, 200] width 167 height 14
click at [425, 203] on input "text" at bounding box center [482, 200] width 167 height 14
type input "2953.87"
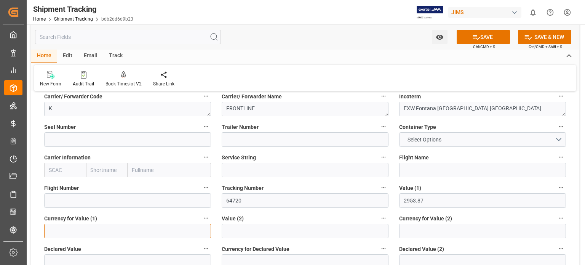
click at [108, 228] on input at bounding box center [127, 230] width 167 height 14
type input "USD"
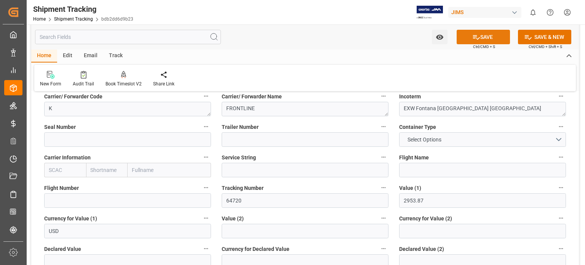
click at [491, 35] on button "SAVE" at bounding box center [482, 37] width 53 height 14
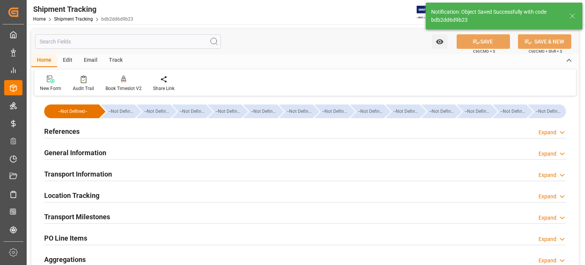
scroll to position [0, 0]
click at [89, 213] on h2 "Transport Milestones" at bounding box center [77, 216] width 66 height 10
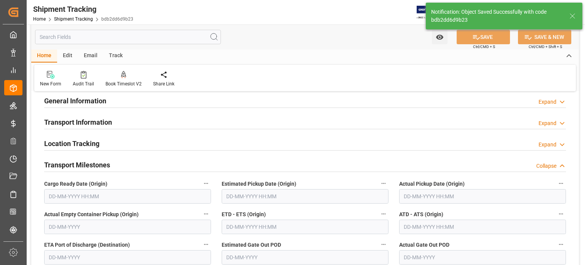
scroll to position [63, 0]
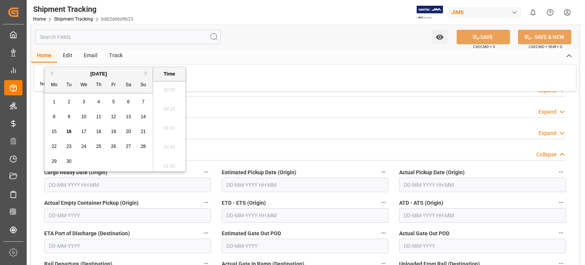
click at [70, 182] on input "text" at bounding box center [127, 184] width 167 height 14
click at [71, 129] on div "16" at bounding box center [69, 131] width 10 height 9
type input "[DATE] 00:00"
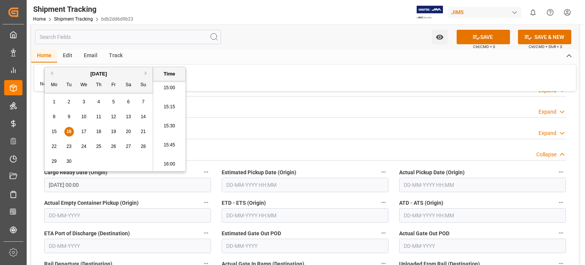
click at [251, 181] on input "text" at bounding box center [305, 184] width 167 height 14
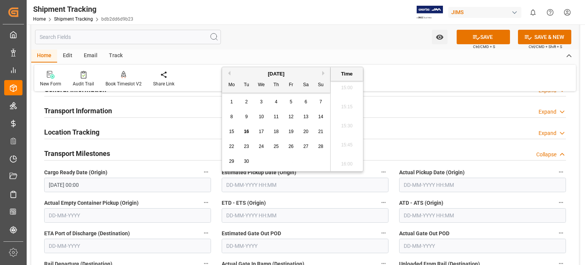
click at [245, 132] on span "16" at bounding box center [246, 131] width 5 height 5
type input "[DATE] 00:00"
click at [438, 146] on div "Transport Milestones Collapse" at bounding box center [304, 152] width 521 height 14
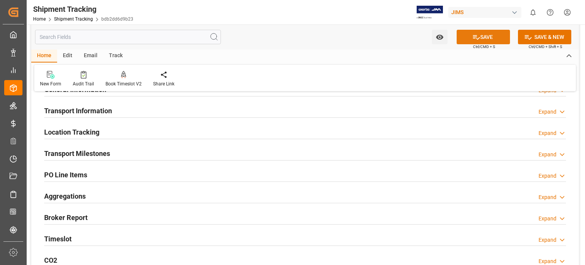
click at [485, 37] on button "SAVE" at bounding box center [482, 37] width 53 height 14
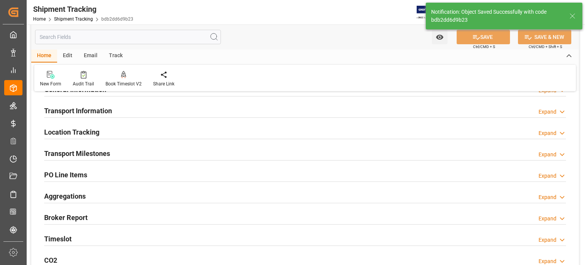
click at [57, 154] on h2 "Transport Milestones" at bounding box center [77, 153] width 66 height 10
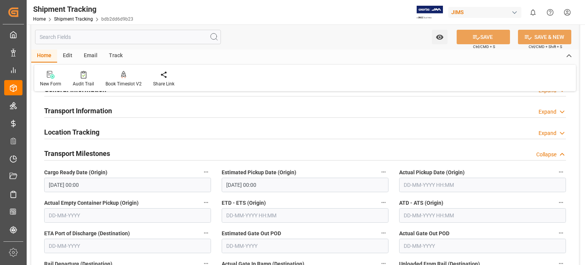
scroll to position [0, 0]
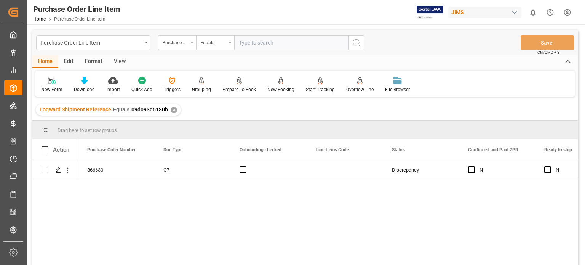
click at [120, 59] on div "View" at bounding box center [119, 61] width 23 height 13
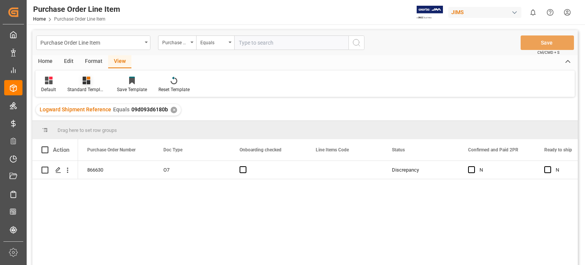
click at [89, 79] on icon at bounding box center [88, 78] width 3 height 3
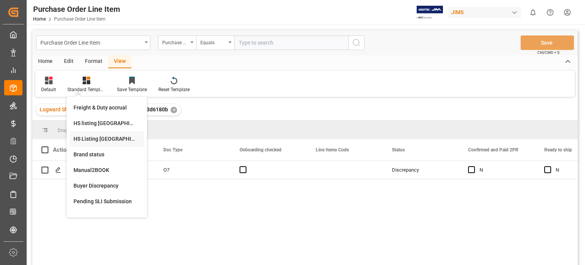
click at [99, 138] on div "HS Listing CANADA" at bounding box center [106, 139] width 67 height 8
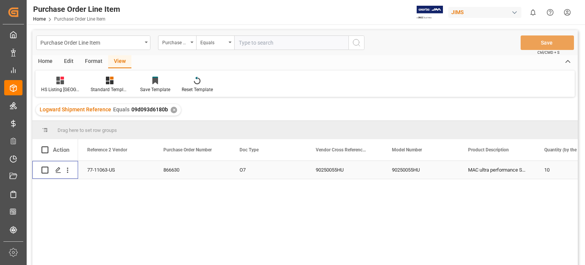
click at [43, 170] on input "Press Space to toggle row selection (unchecked)" at bounding box center [44, 169] width 7 height 7
checkbox input "true"
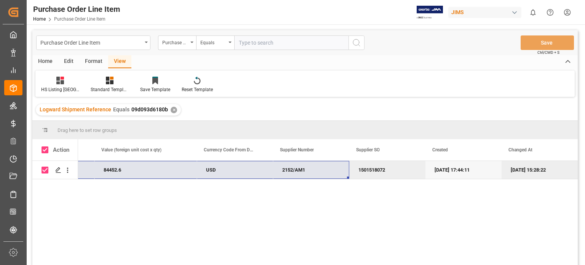
drag, startPoint x: 82, startPoint y: 172, endPoint x: 332, endPoint y: 173, distance: 249.7
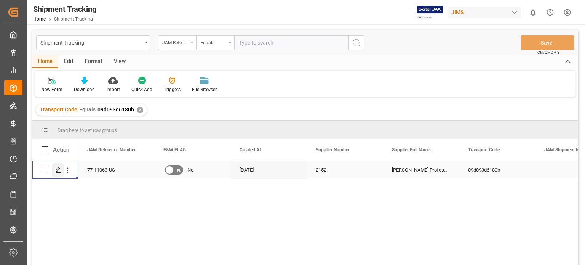
click at [56, 171] on polygon "Press SPACE to select this row." at bounding box center [58, 169] width 4 height 4
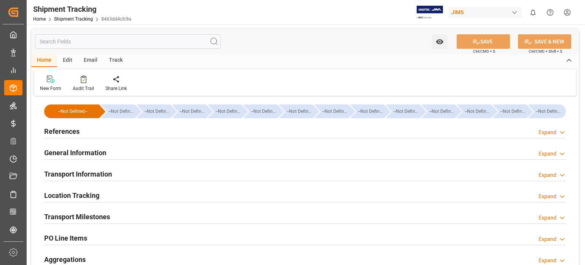
type input "[DATE] 00:00"
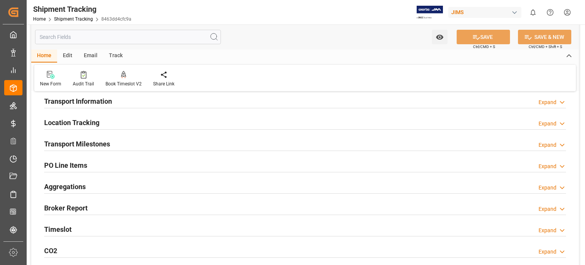
scroll to position [60, 0]
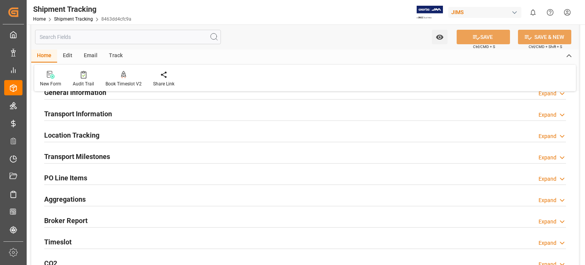
click at [68, 154] on h2 "Transport Milestones" at bounding box center [77, 156] width 66 height 10
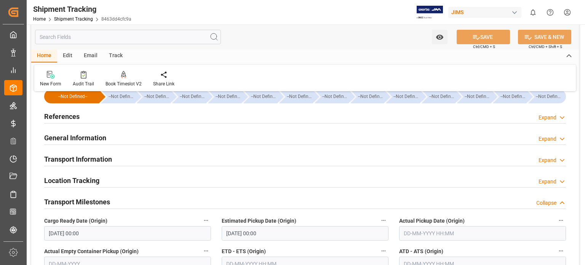
scroll to position [0, 0]
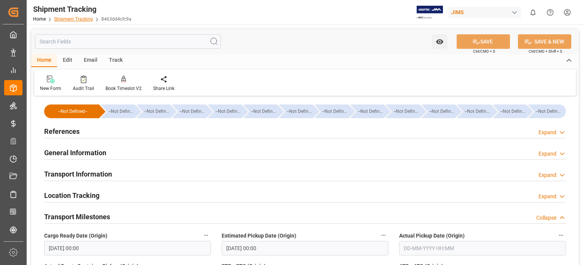
click at [65, 20] on link "Shipment Tracking" at bounding box center [73, 18] width 39 height 5
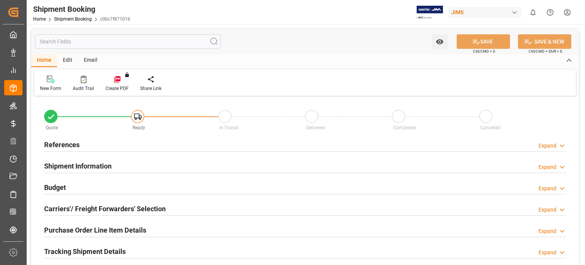
type input "0"
type input "[DATE]"
click at [70, 145] on h2 "References" at bounding box center [61, 144] width 35 height 10
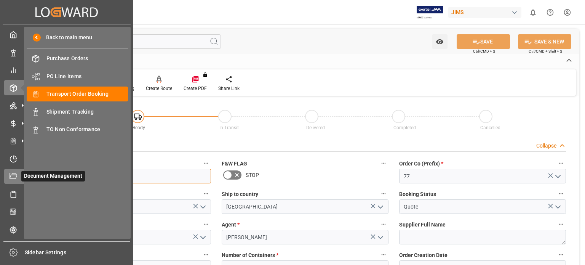
drag, startPoint x: 84, startPoint y: 176, endPoint x: 20, endPoint y: 176, distance: 63.9
click at [20, 176] on div "Created by potrace 1.15, written by [PERSON_NAME] [DATE]-[DATE] Created by potr…" at bounding box center [292, 132] width 585 height 265
